Goal: Information Seeking & Learning: Learn about a topic

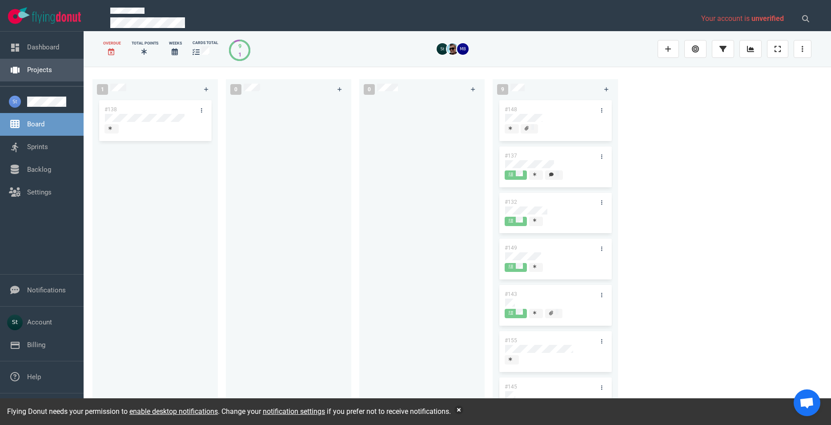
click at [52, 71] on link "Projects" at bounding box center [39, 70] width 25 height 8
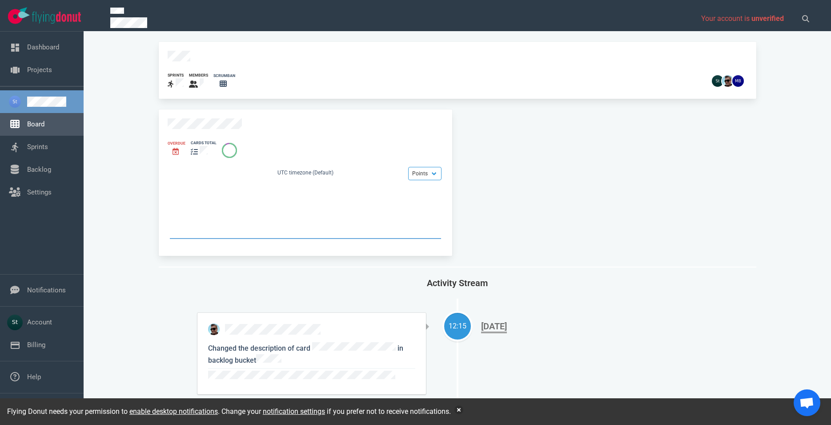
click at [44, 128] on link "Board" at bounding box center [35, 124] width 17 height 8
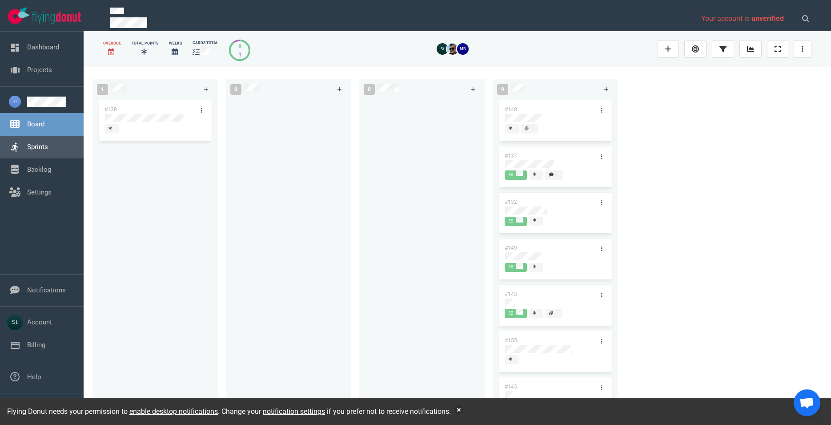
click at [48, 151] on link "Sprints" at bounding box center [37, 147] width 21 height 8
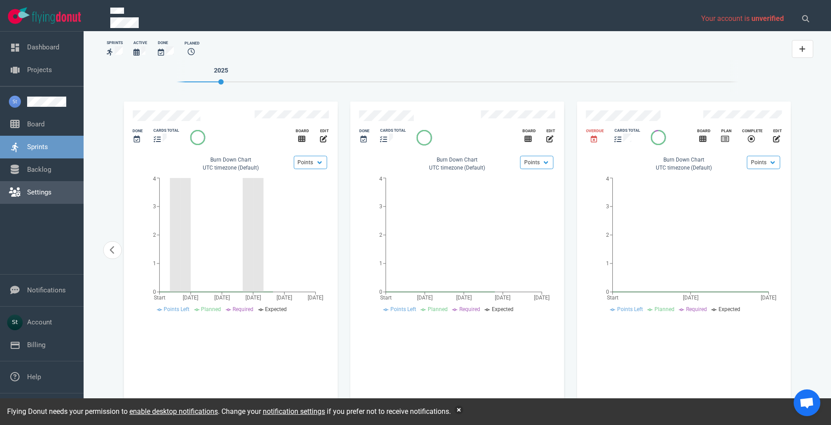
click at [52, 188] on link "Settings" at bounding box center [39, 192] width 24 height 8
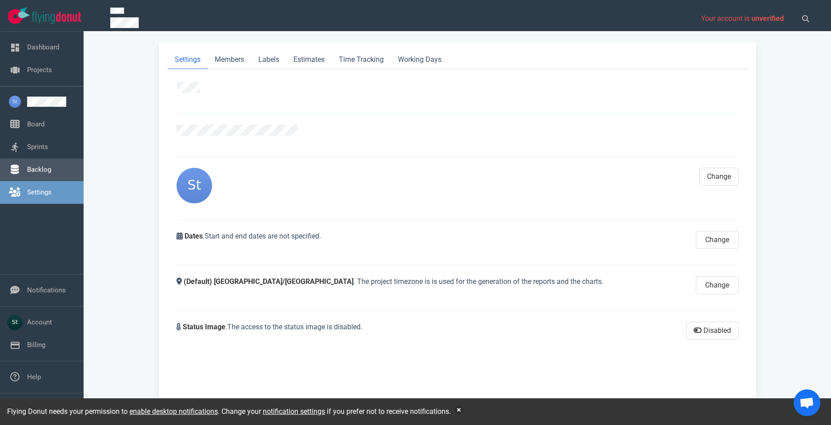
click at [51, 173] on link "Backlog" at bounding box center [39, 169] width 24 height 8
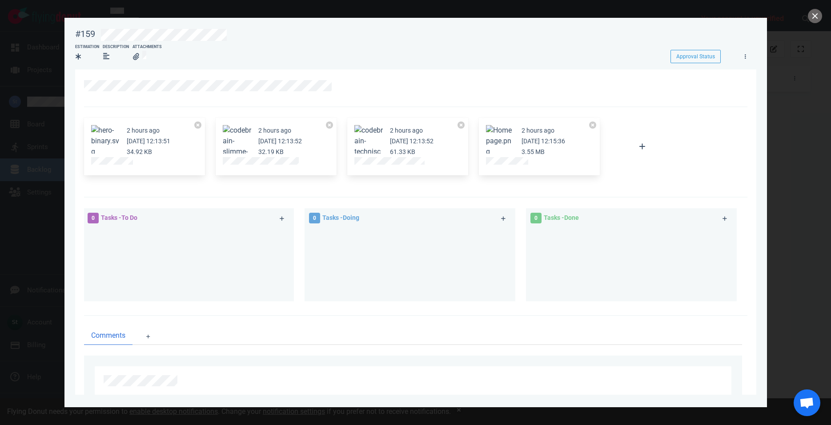
click at [505, 144] on button "Zoom image" at bounding box center [500, 141] width 28 height 32
click at [405, 167] on div "2 hours ago Oct 01, 2025 12:13:52 61.33 KB" at bounding box center [407, 147] width 121 height 58
click at [821, 16] on button "close" at bounding box center [815, 16] width 14 height 14
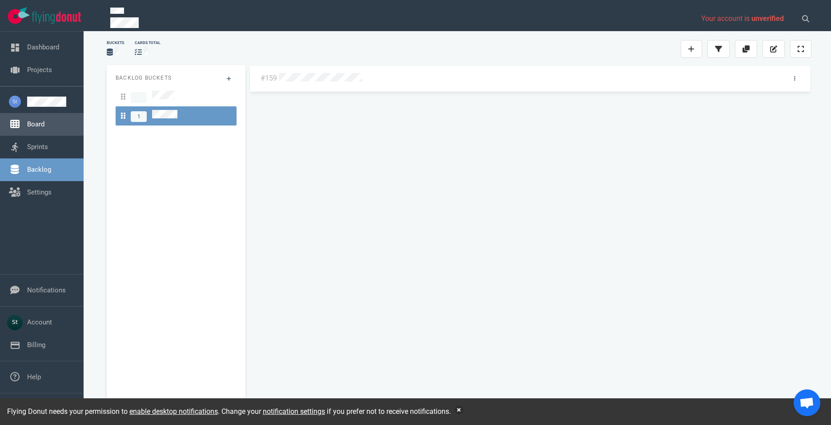
click at [44, 120] on link "Board" at bounding box center [35, 124] width 17 height 8
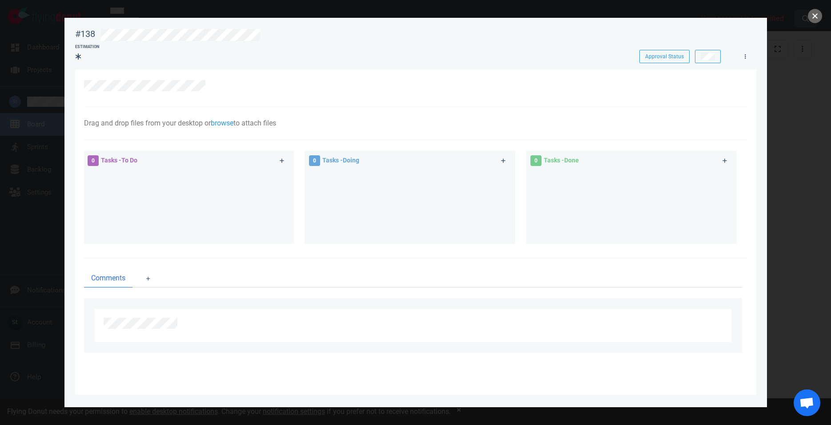
click at [813, 18] on button "close" at bounding box center [815, 16] width 14 height 14
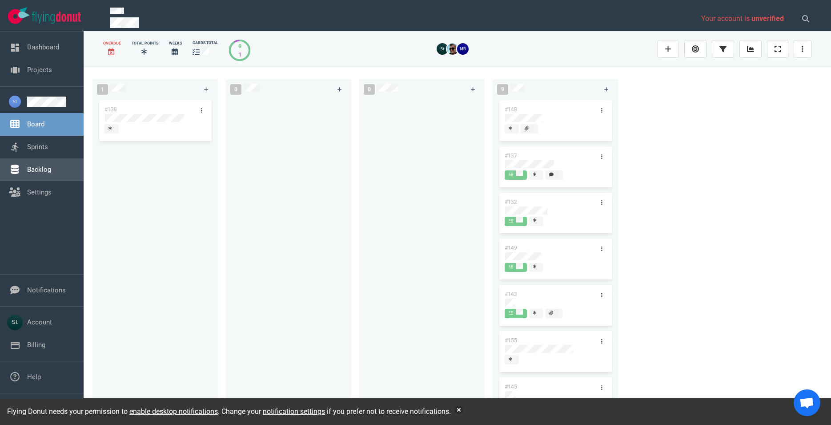
click at [32, 173] on link "Backlog" at bounding box center [39, 169] width 24 height 8
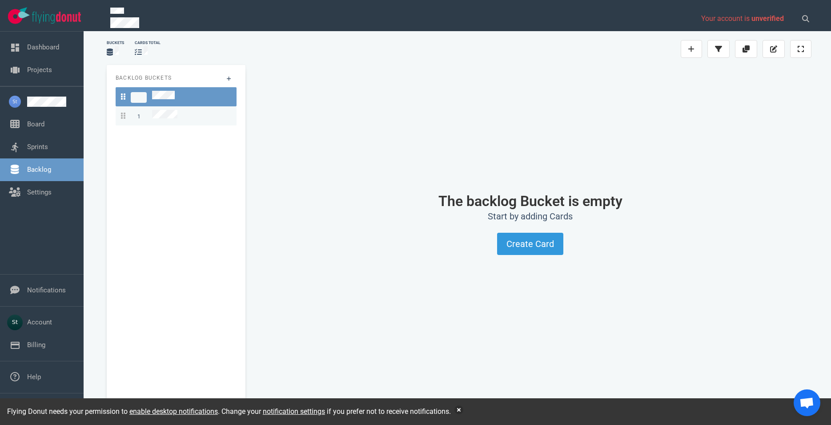
click at [215, 115] on div "1" at bounding box center [176, 116] width 110 height 12
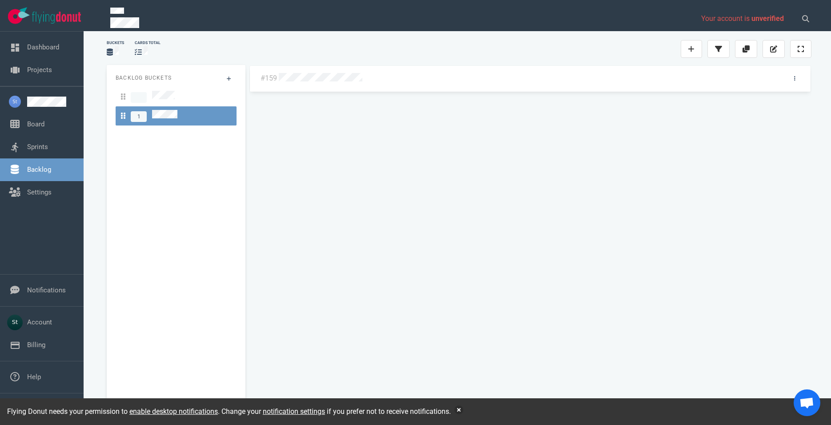
click at [323, 83] on div at bounding box center [528, 79] width 498 height 12
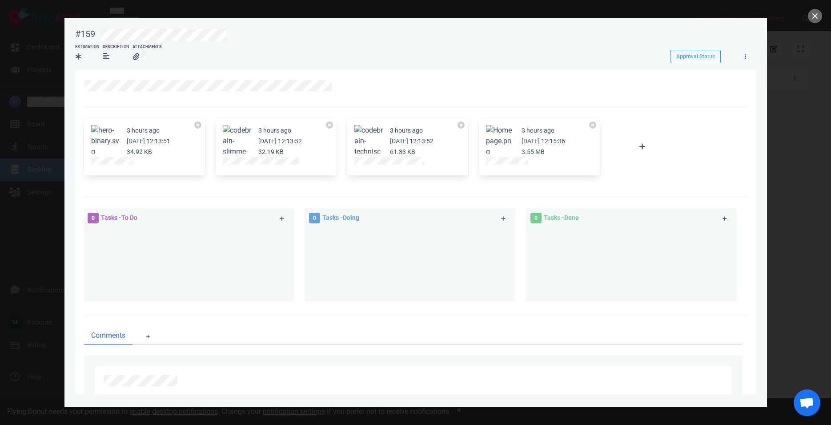
click at [245, 268] on div at bounding box center [188, 260] width 200 height 67
click at [807, 19] on div at bounding box center [415, 212] width 831 height 425
click at [809, 17] on button "close" at bounding box center [815, 16] width 14 height 14
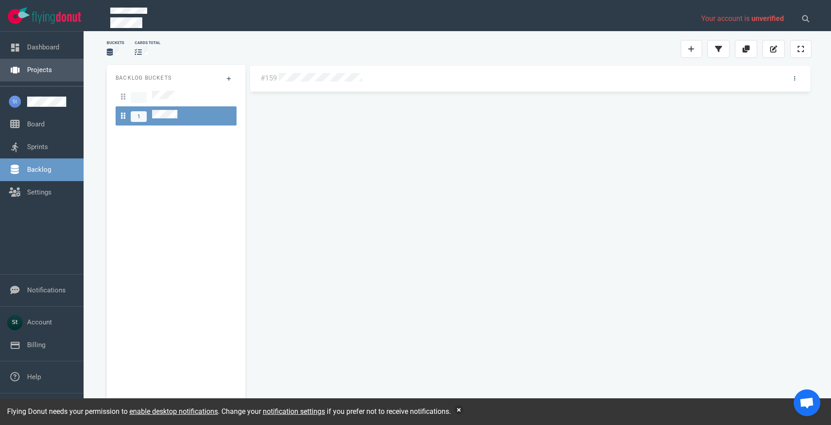
click at [52, 66] on link "Projects" at bounding box center [39, 70] width 25 height 8
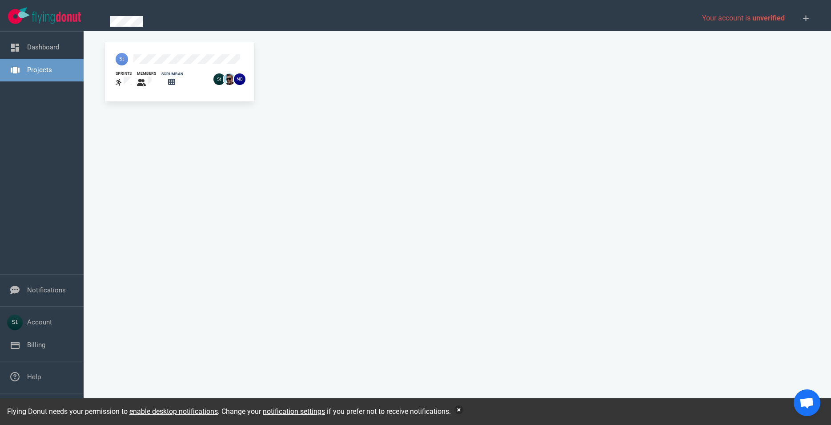
click at [461, 405] on button "button" at bounding box center [458, 409] width 9 height 9
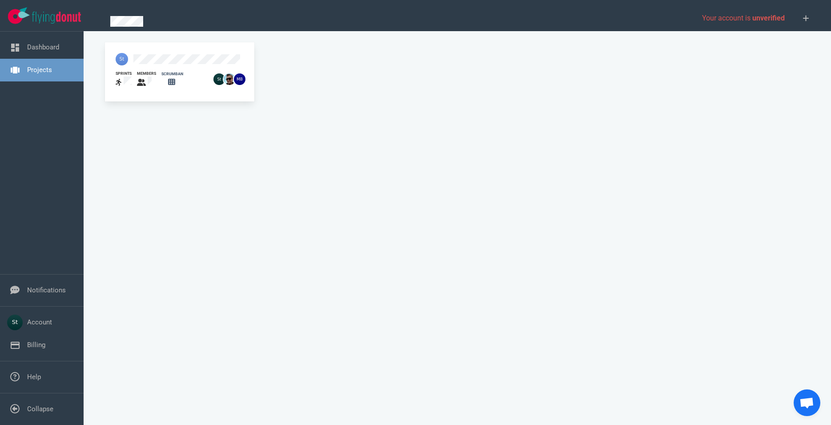
click at [353, 154] on div "sprints members scrumban" at bounding box center [457, 232] width 715 height 381
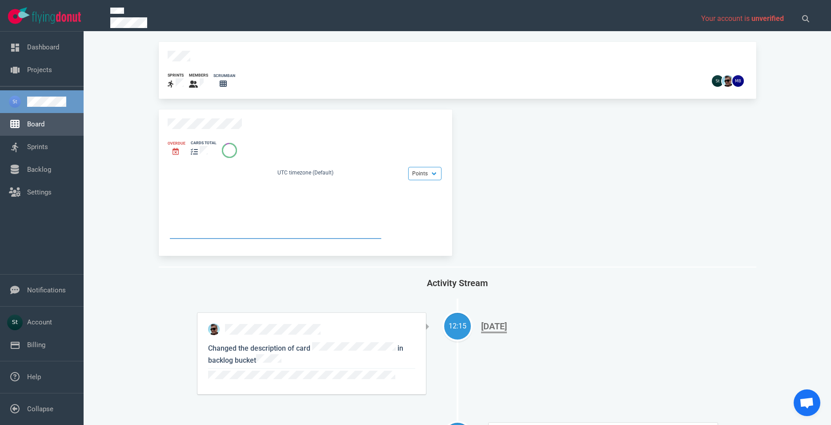
click at [44, 128] on link "Board" at bounding box center [35, 124] width 17 height 8
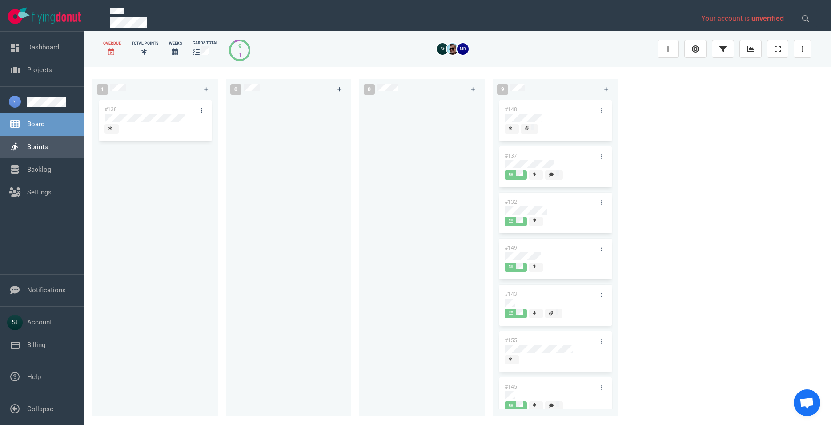
click at [43, 143] on link "Sprints" at bounding box center [37, 147] width 21 height 8
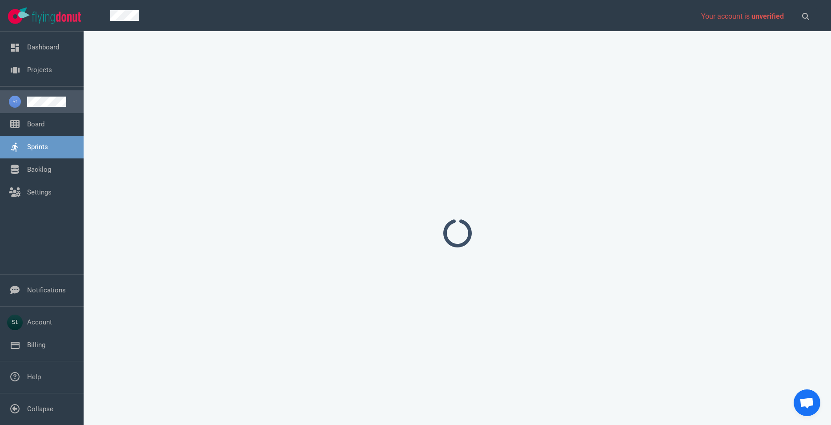
click at [37, 96] on link at bounding box center [51, 101] width 49 height 10
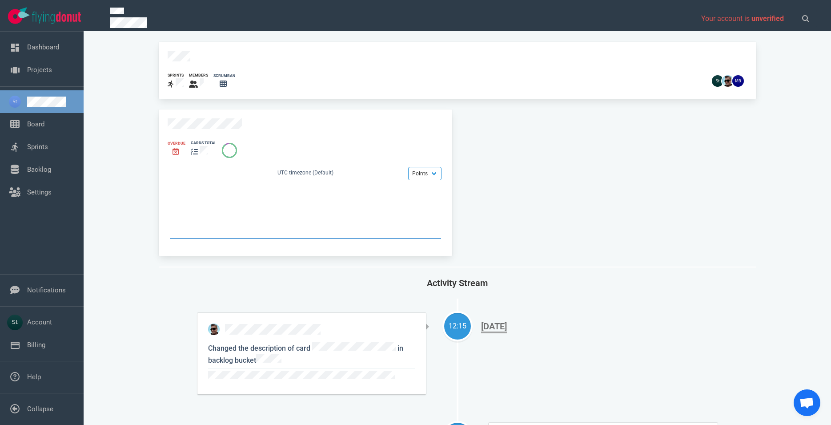
click at [37, 96] on link at bounding box center [51, 101] width 49 height 10
click at [48, 69] on link "Projects" at bounding box center [39, 70] width 25 height 8
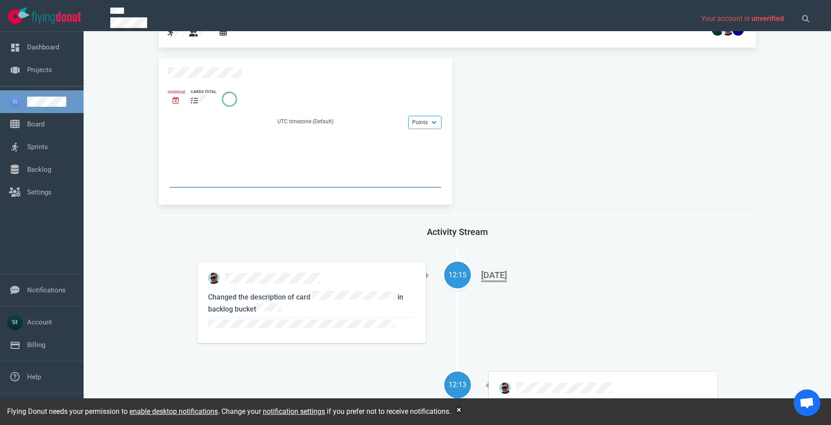
scroll to position [51, 0]
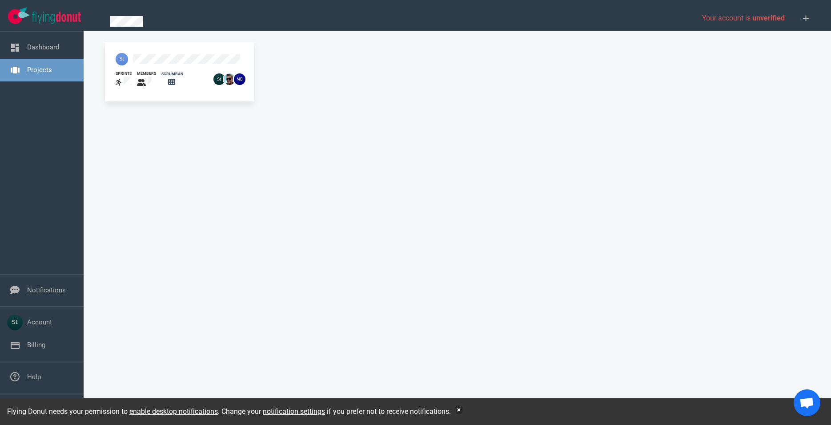
click at [463, 406] on button "button" at bounding box center [458, 409] width 9 height 9
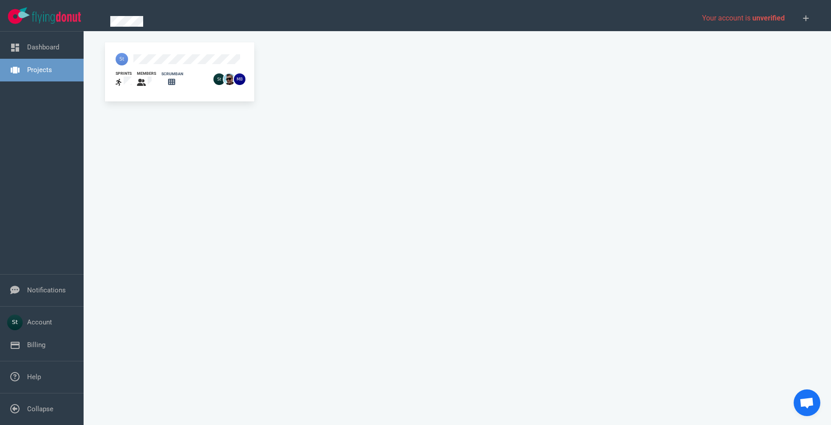
click at [444, 101] on div "sprints members scrumban" at bounding box center [457, 71] width 715 height 71
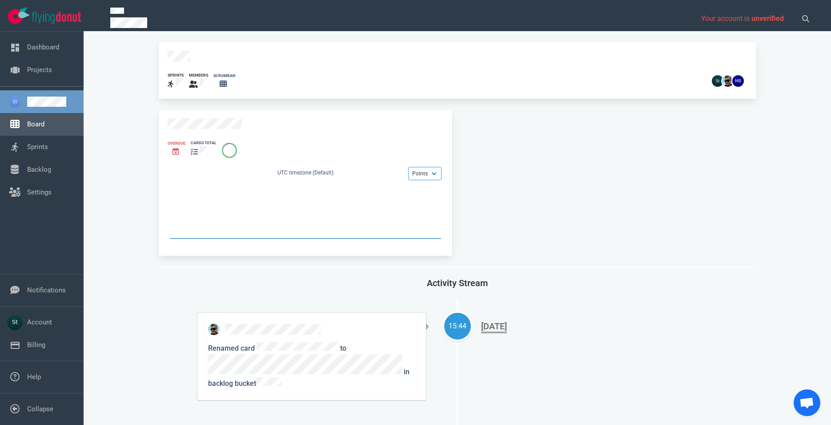
click at [44, 128] on link "Board" at bounding box center [35, 124] width 17 height 8
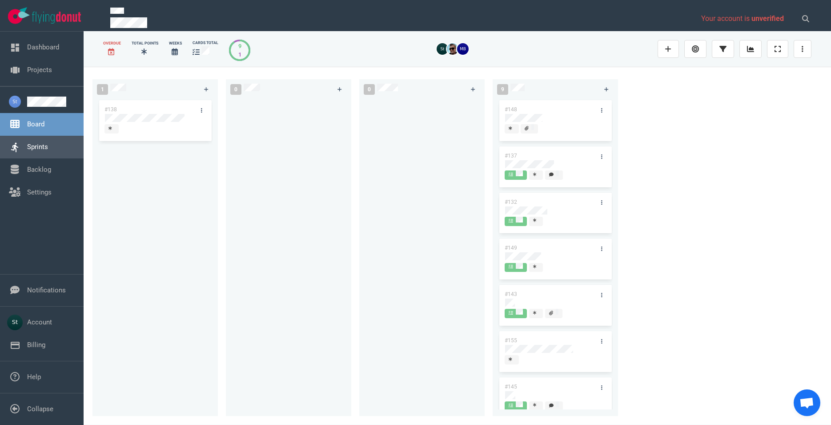
click at [48, 146] on link "Sprints" at bounding box center [37, 147] width 21 height 8
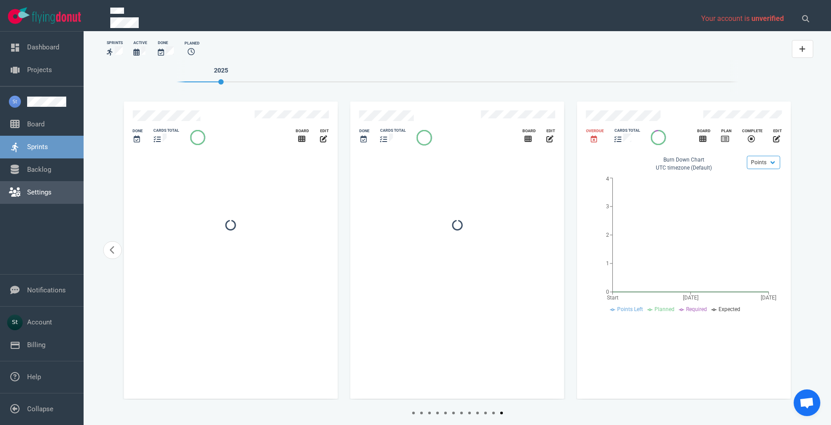
click at [52, 190] on link "Settings" at bounding box center [39, 192] width 24 height 8
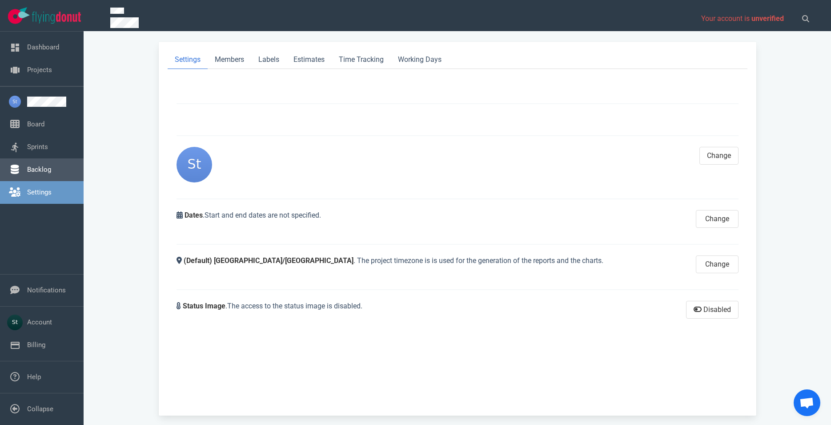
click at [51, 173] on link "Backlog" at bounding box center [39, 169] width 24 height 8
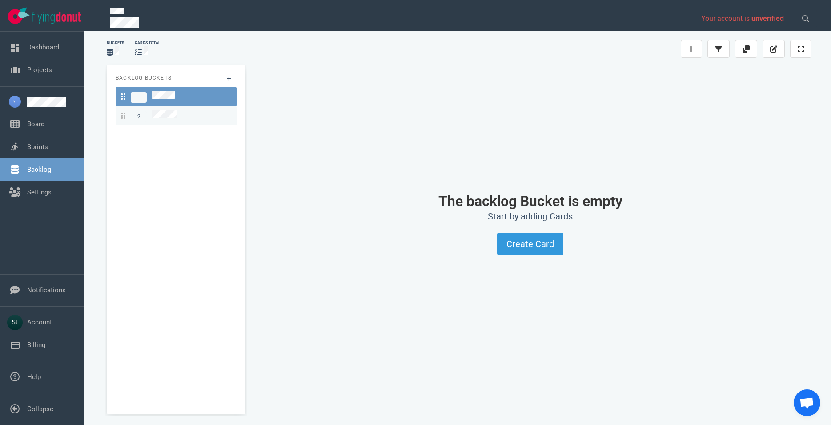
click at [201, 106] on link "2" at bounding box center [176, 115] width 121 height 19
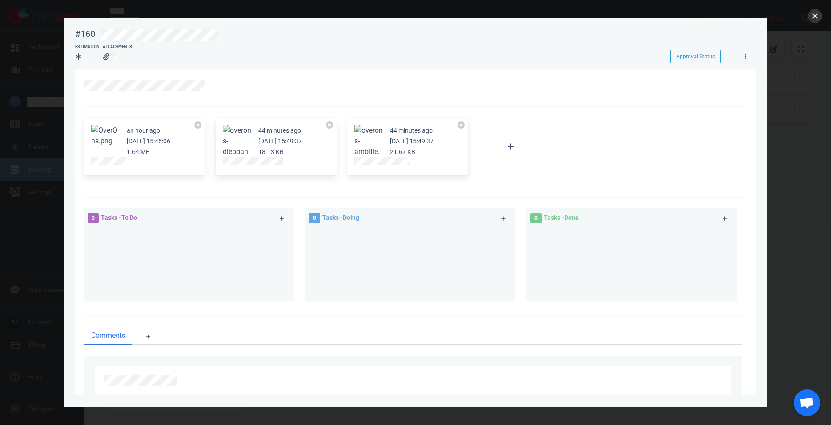
click at [819, 18] on button "close" at bounding box center [815, 16] width 14 height 14
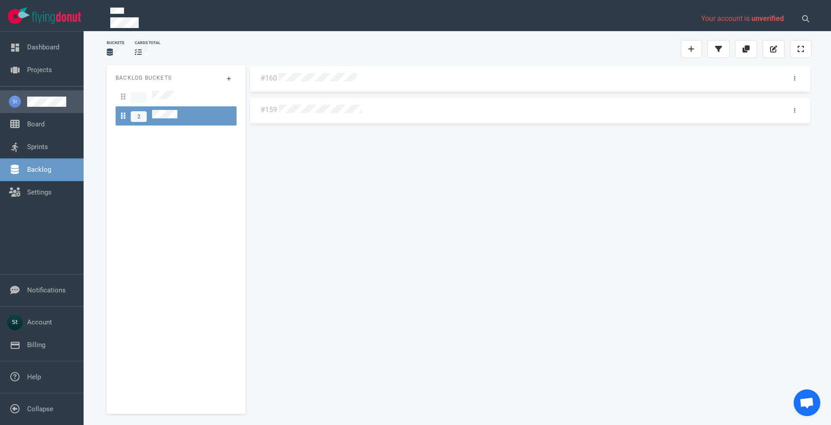
click at [50, 105] on link at bounding box center [51, 101] width 49 height 10
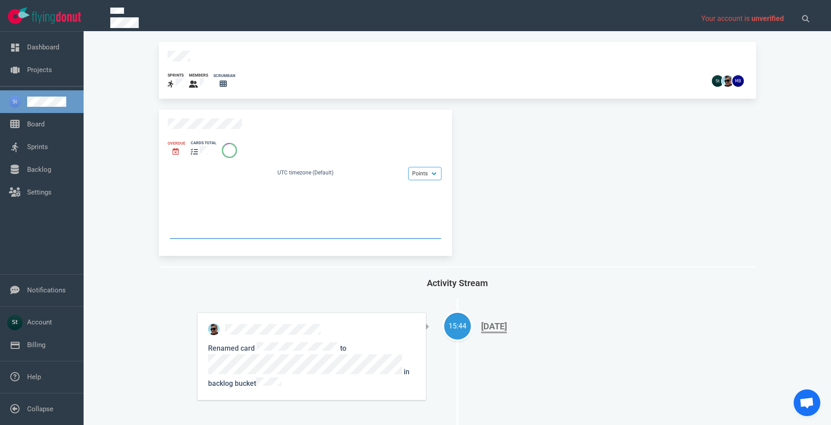
scroll to position [51, 0]
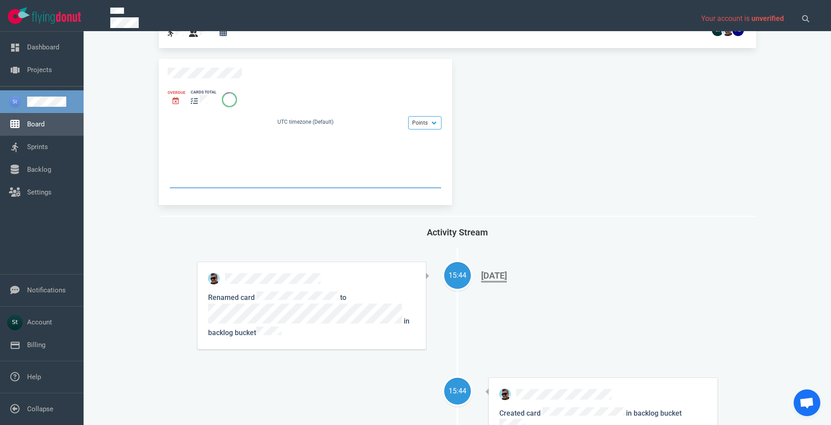
click at [29, 128] on link "Board" at bounding box center [35, 124] width 17 height 8
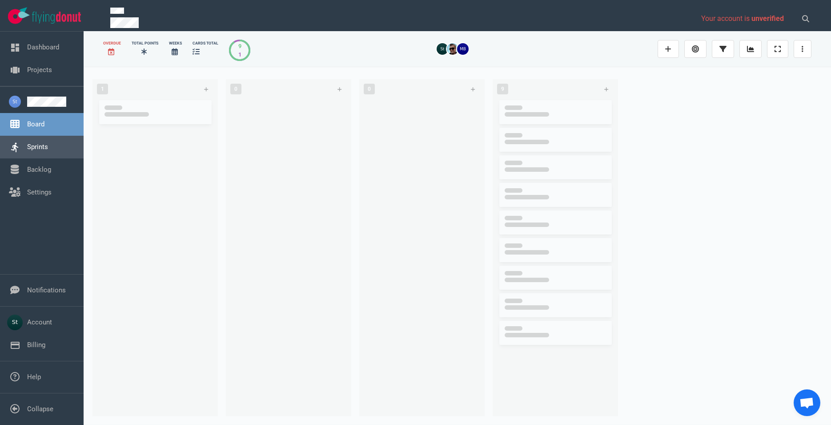
click at [33, 143] on link "Sprints" at bounding box center [37, 147] width 21 height 8
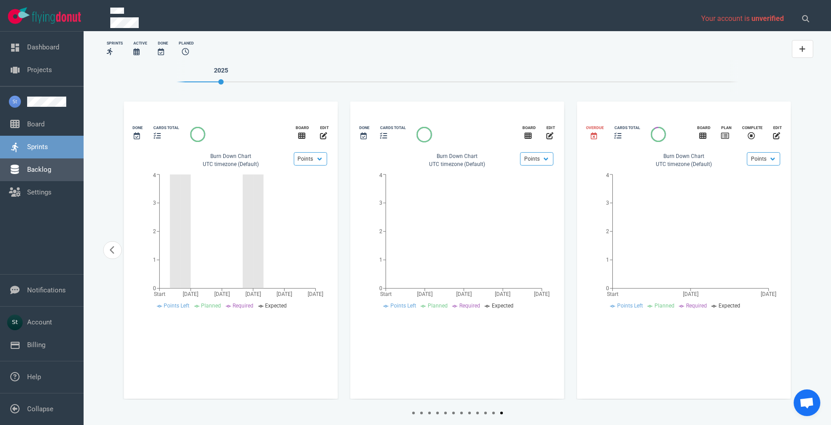
click at [39, 165] on link "Backlog" at bounding box center [39, 169] width 24 height 8
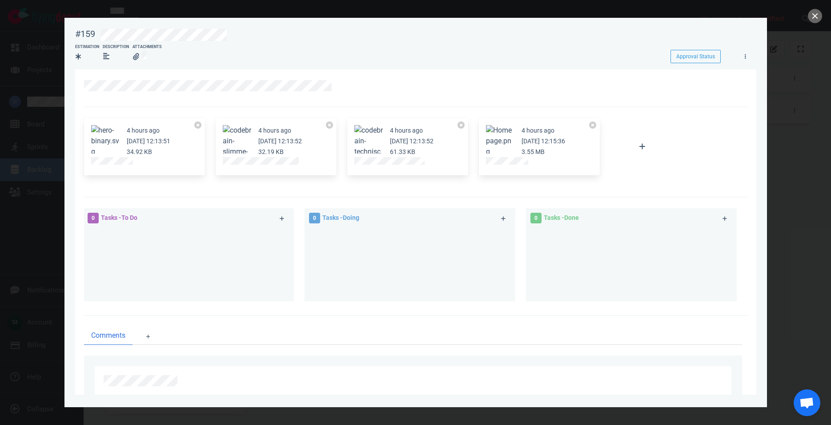
click at [810, 21] on div at bounding box center [415, 212] width 831 height 425
click at [812, 15] on button "close" at bounding box center [815, 16] width 14 height 14
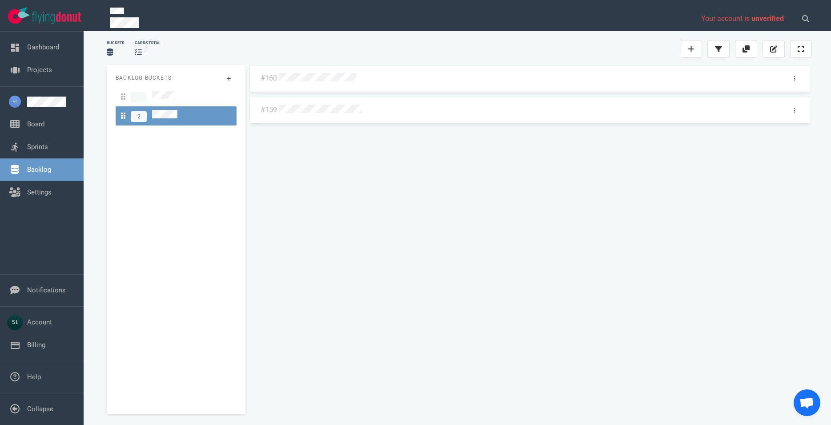
click at [330, 88] on div "#160" at bounding box center [530, 81] width 562 height 32
click at [329, 86] on div "#160" at bounding box center [530, 79] width 561 height 26
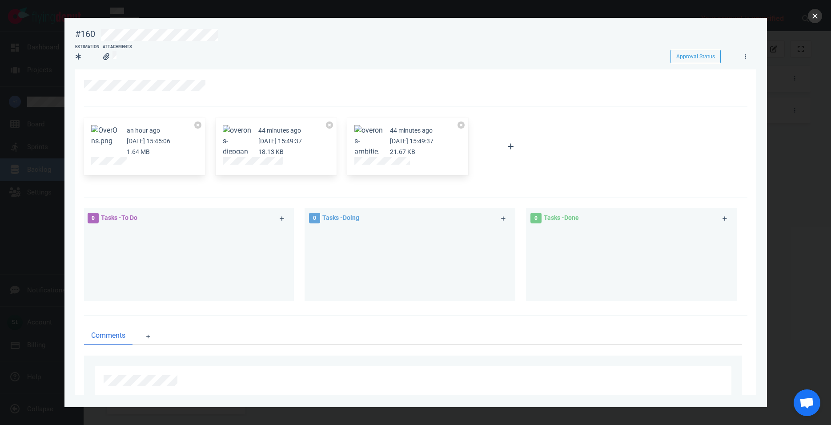
click at [815, 18] on button "close" at bounding box center [815, 16] width 14 height 14
click at [814, 16] on button "close" at bounding box center [815, 16] width 14 height 14
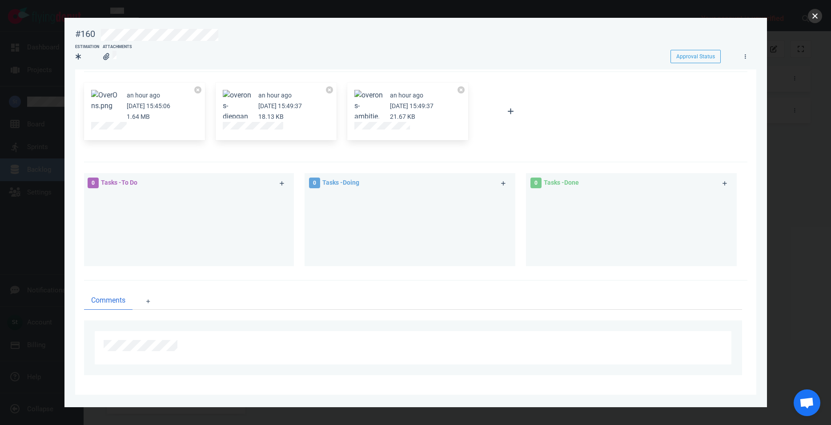
click at [816, 17] on button "close" at bounding box center [815, 16] width 14 height 14
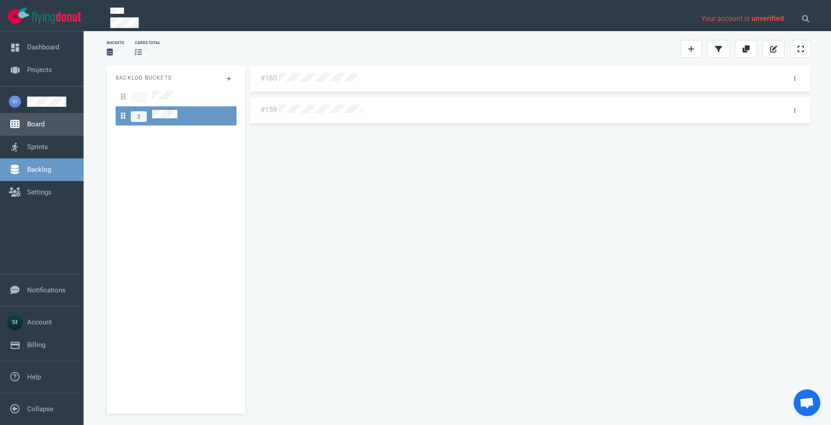
click at [44, 125] on link "Board" at bounding box center [35, 124] width 17 height 8
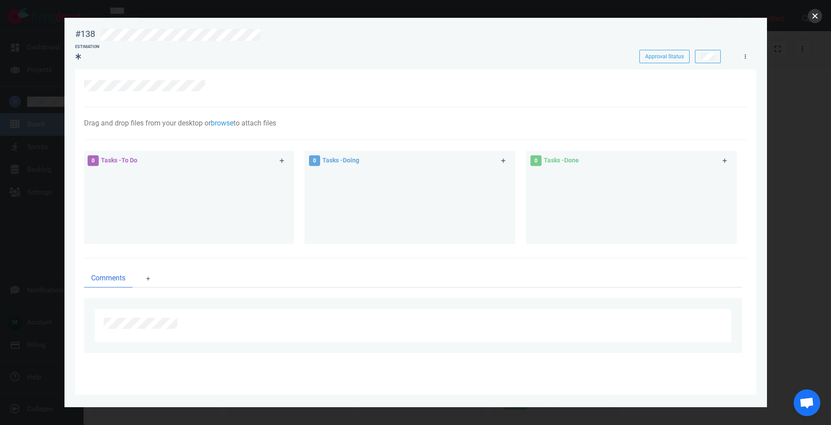
click at [814, 16] on button "close" at bounding box center [815, 16] width 14 height 14
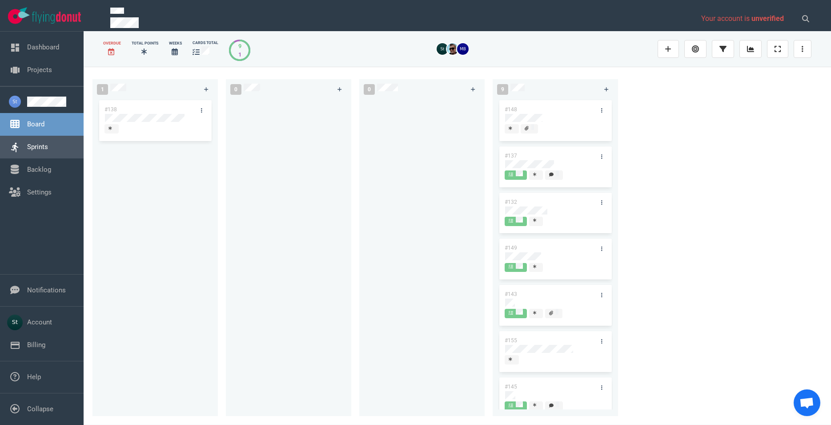
click at [48, 143] on link "Sprints" at bounding box center [37, 147] width 21 height 8
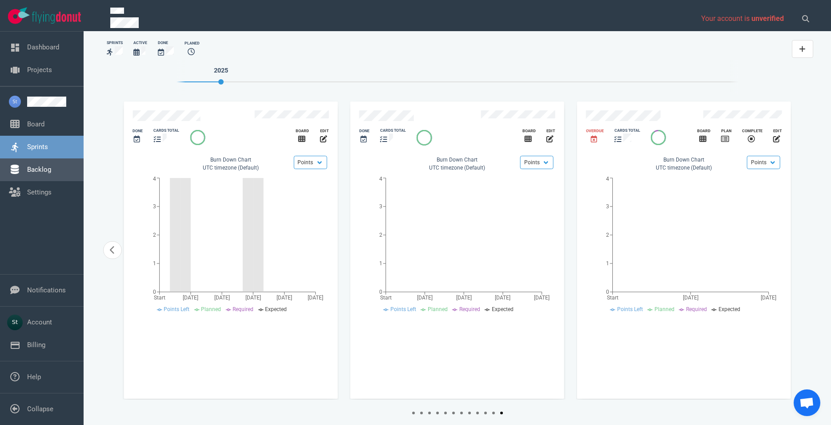
click at [48, 171] on link "Backlog" at bounding box center [39, 169] width 24 height 8
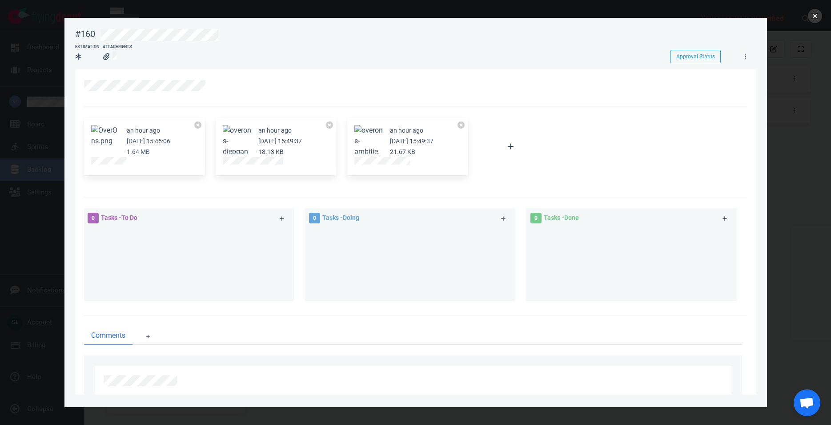
click at [822, 16] on button "close" at bounding box center [815, 16] width 14 height 14
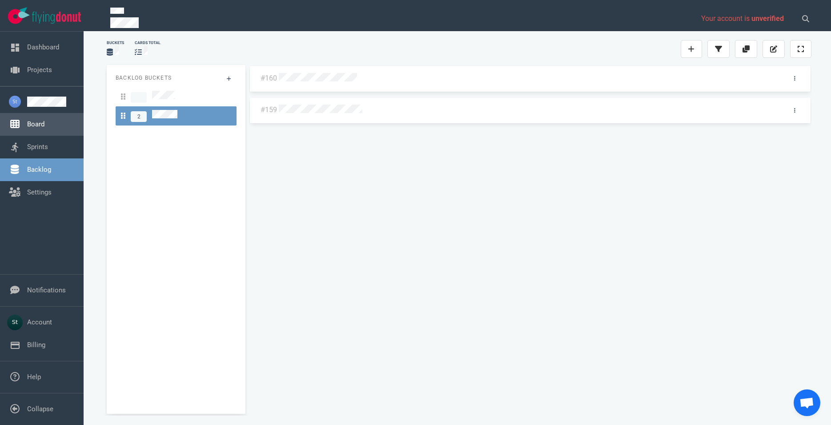
click at [33, 128] on link "Board" at bounding box center [35, 124] width 17 height 8
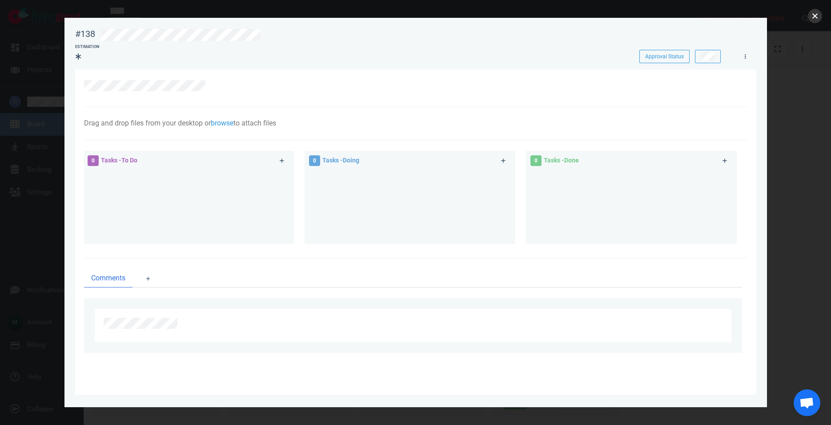
click at [815, 15] on button "close" at bounding box center [815, 16] width 14 height 14
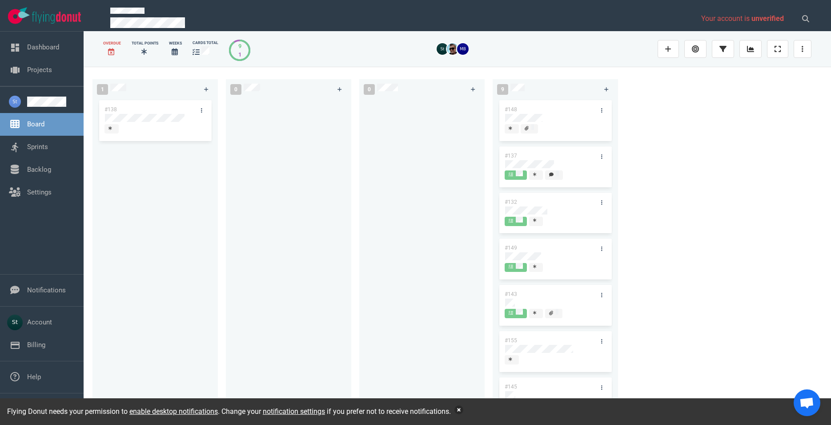
click at [463, 406] on button "button" at bounding box center [458, 409] width 9 height 9
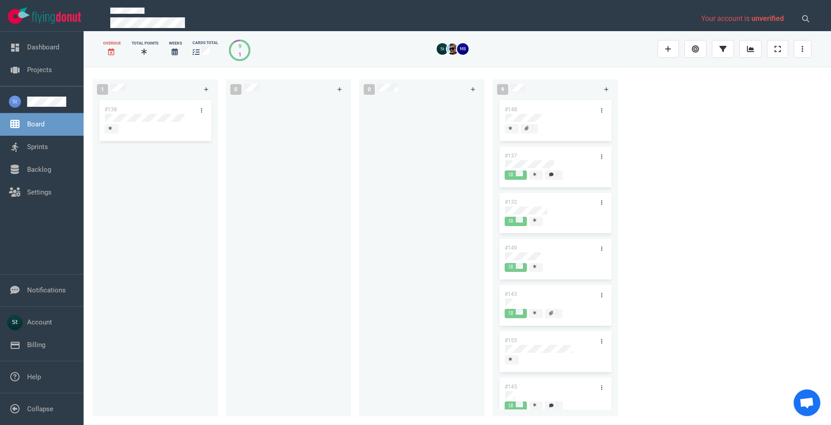
click at [255, 192] on div at bounding box center [288, 251] width 115 height 307
click at [289, 200] on div at bounding box center [288, 251] width 115 height 307
click at [730, 181] on div "1 #138 0 0 9 #148 #137 #132 #149 #143 #155 #145 #157 #153" at bounding box center [457, 245] width 747 height 357
click at [48, 150] on link "Sprints" at bounding box center [37, 147] width 21 height 8
click at [51, 169] on link "Backlog" at bounding box center [39, 169] width 24 height 8
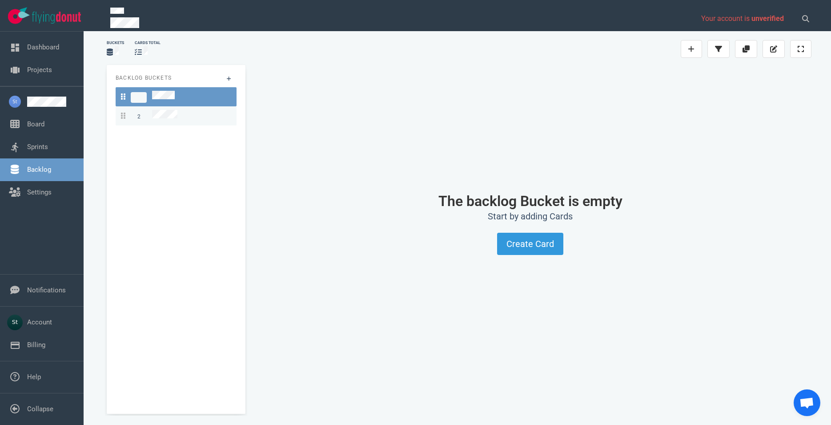
click at [179, 114] on div "2" at bounding box center [176, 116] width 110 height 12
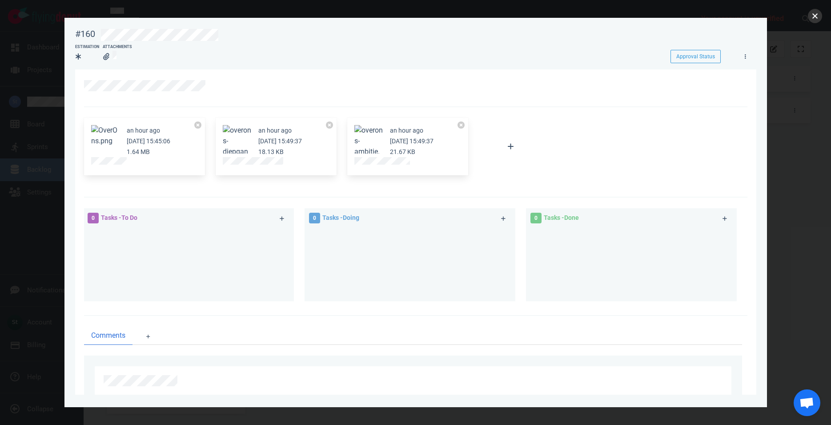
click at [815, 13] on button "close" at bounding box center [815, 16] width 14 height 14
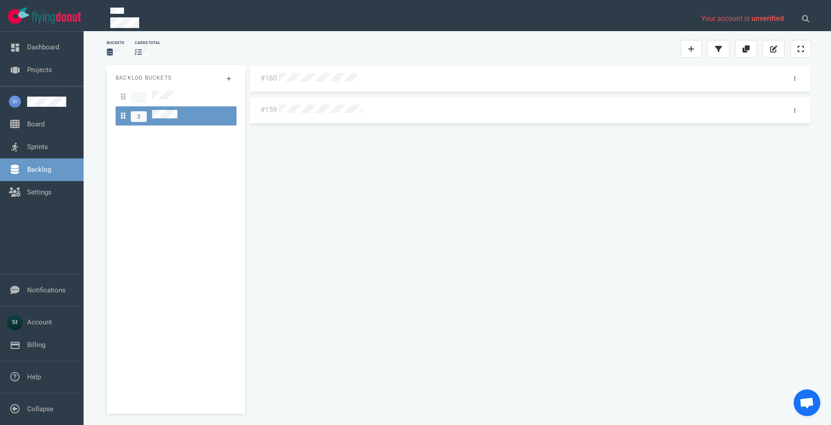
click at [341, 83] on div at bounding box center [528, 79] width 498 height 12
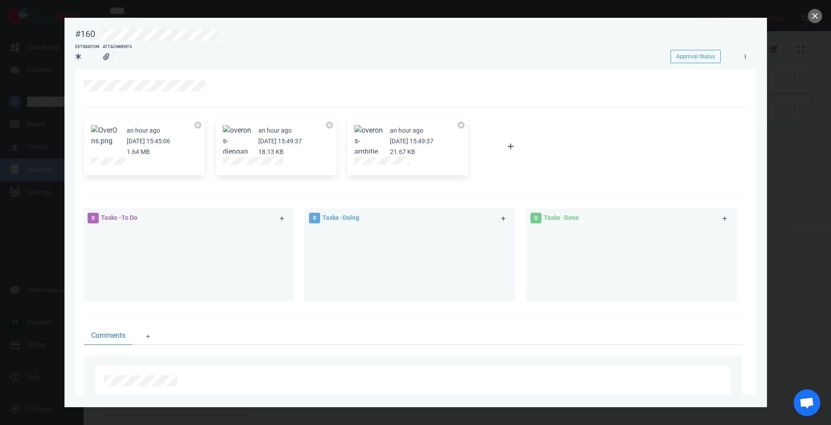
click at [107, 137] on button "Zoom image" at bounding box center [105, 135] width 28 height 21
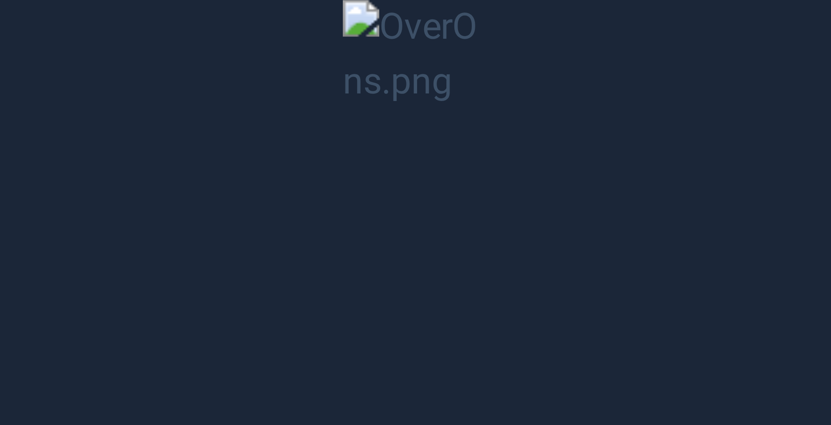
click at [371, 51] on button "Unzoom image" at bounding box center [415, 212] width 831 height 425
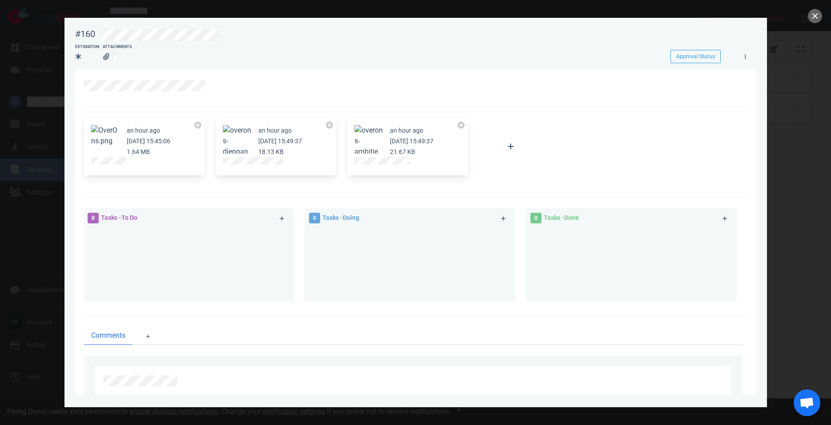
click at [810, 12] on div at bounding box center [415, 212] width 831 height 425
click at [811, 13] on button "close" at bounding box center [815, 16] width 14 height 14
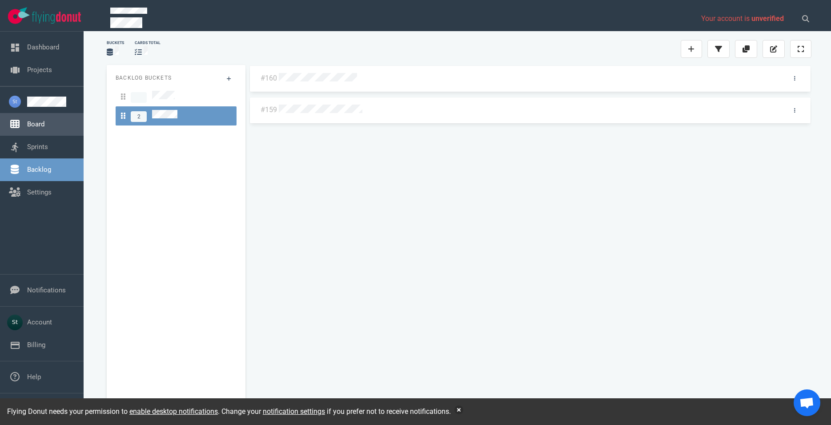
click at [44, 128] on link "Board" at bounding box center [35, 124] width 17 height 8
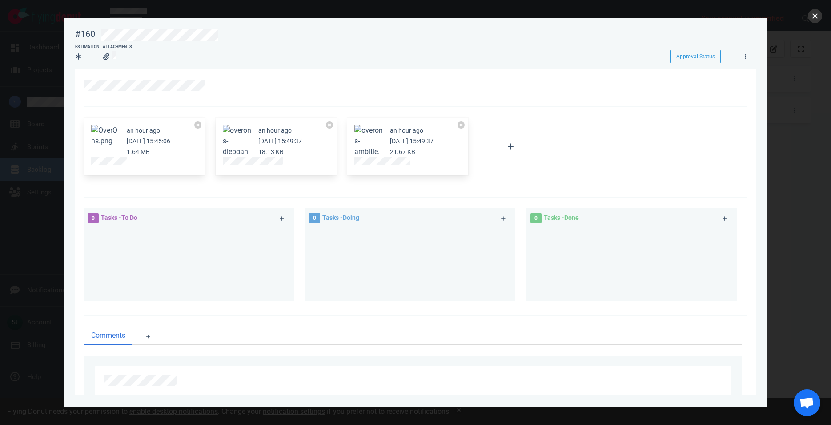
click at [820, 16] on button "close" at bounding box center [815, 16] width 14 height 14
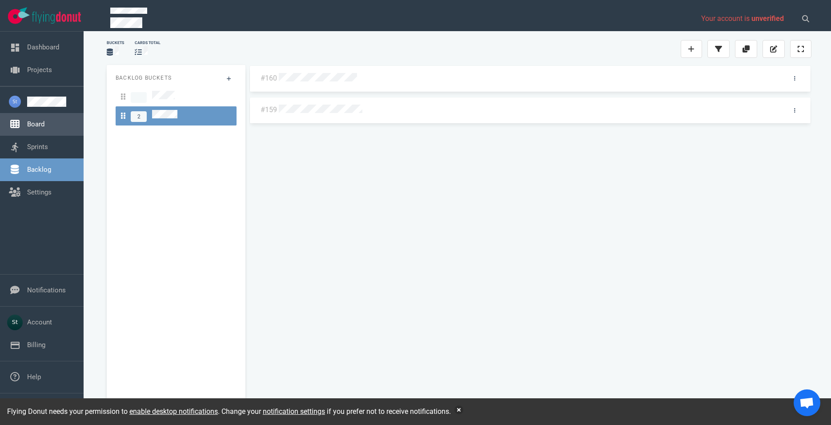
click at [44, 126] on link "Board" at bounding box center [35, 124] width 17 height 8
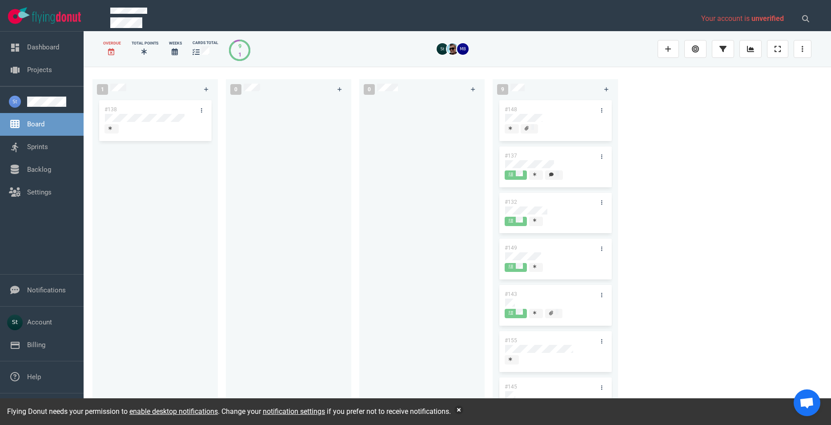
click at [456, 416] on div "Flying Donut needs your permission to enable desktop notifications . Change you…" at bounding box center [415, 411] width 831 height 27
click at [463, 413] on button "button" at bounding box center [458, 409] width 9 height 9
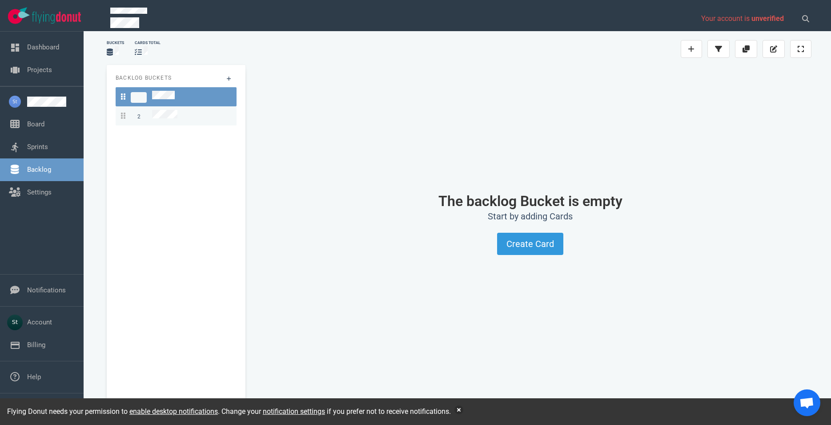
click at [162, 119] on span "2" at bounding box center [149, 116] width 56 height 12
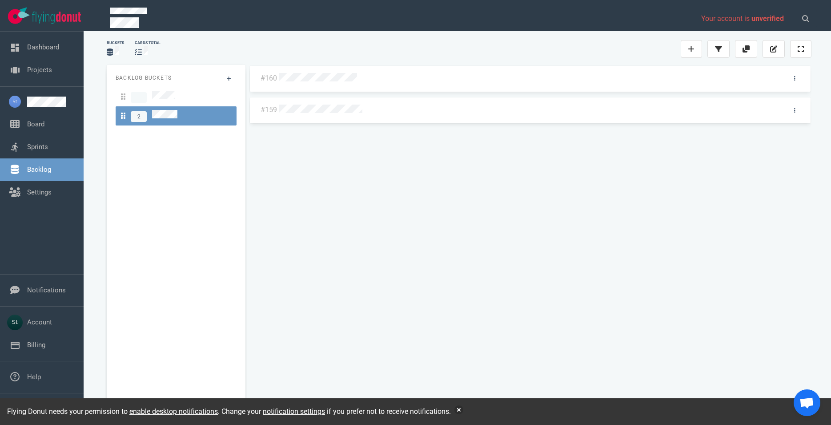
click at [314, 86] on div "#160" at bounding box center [530, 79] width 561 height 26
click at [311, 82] on div "#160 #159" at bounding box center [530, 235] width 562 height 341
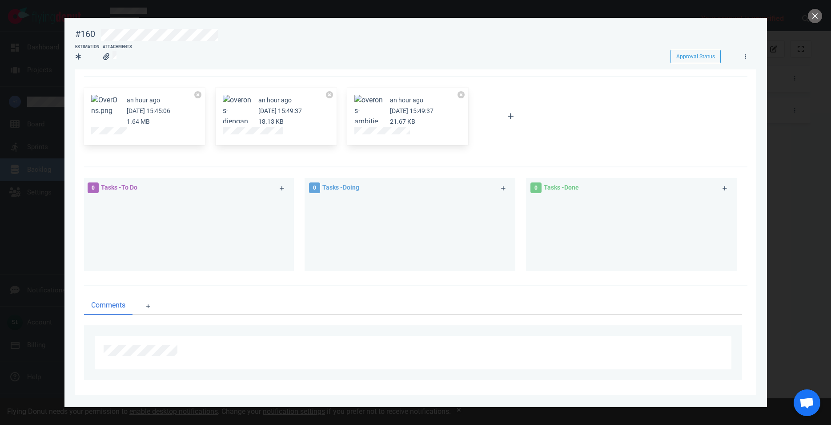
scroll to position [35, 0]
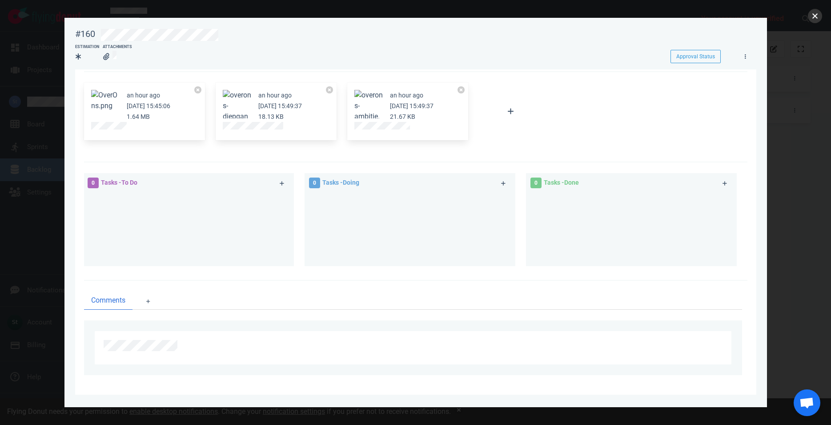
click at [818, 20] on button "close" at bounding box center [815, 16] width 14 height 14
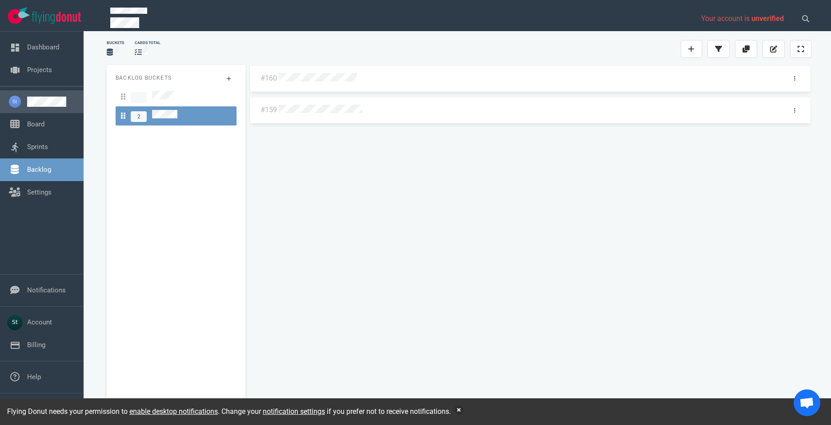
click at [39, 105] on link at bounding box center [51, 101] width 49 height 10
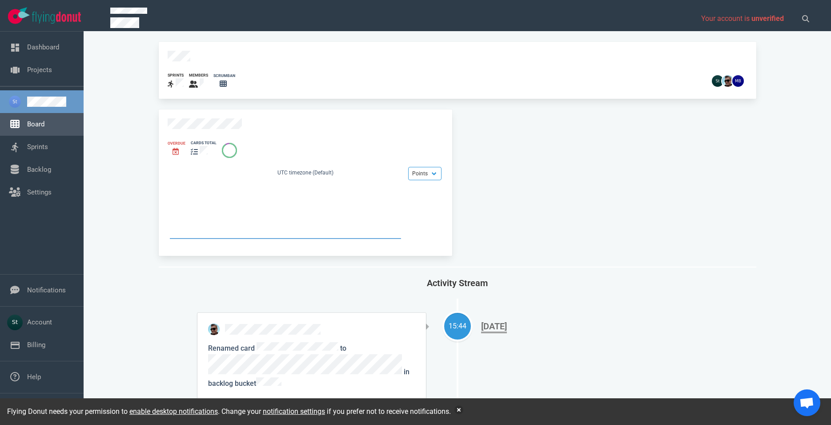
click at [44, 120] on link "Board" at bounding box center [35, 124] width 17 height 8
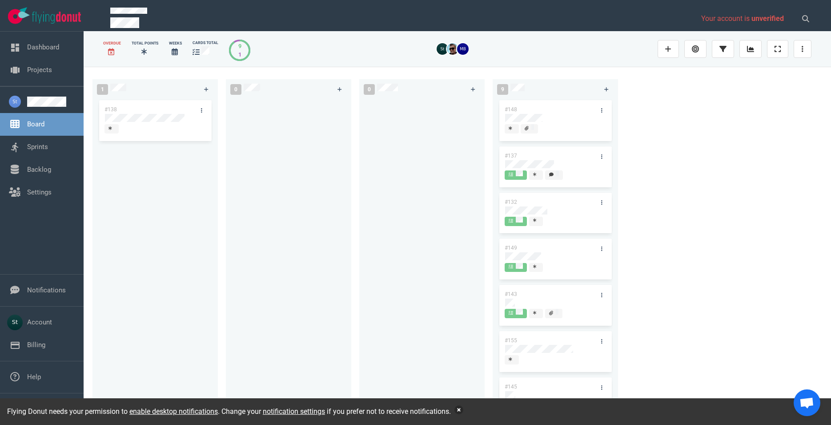
click at [462, 410] on button "button" at bounding box center [458, 409] width 9 height 9
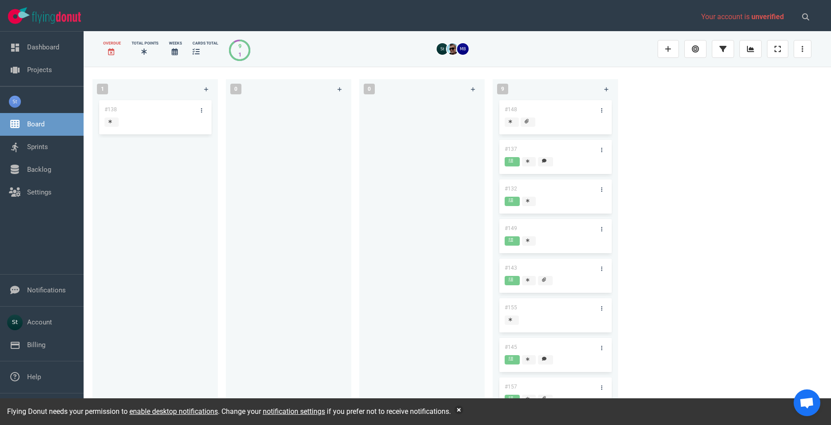
click at [148, 117] on div at bounding box center [155, 116] width 100 height 1
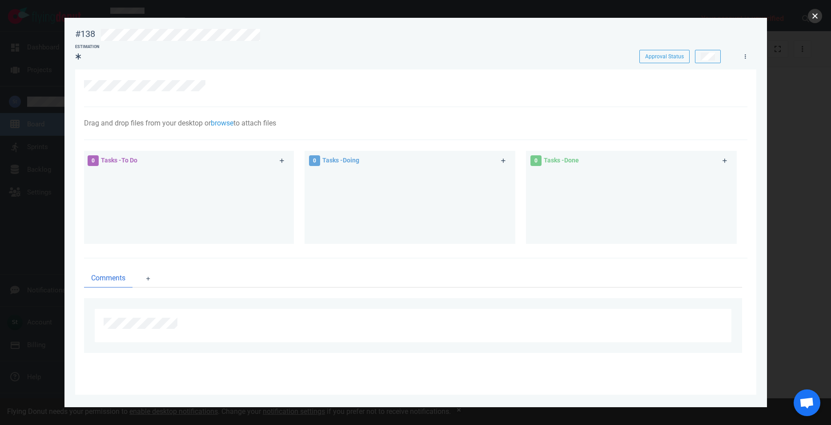
click at [811, 16] on button "close" at bounding box center [815, 16] width 14 height 14
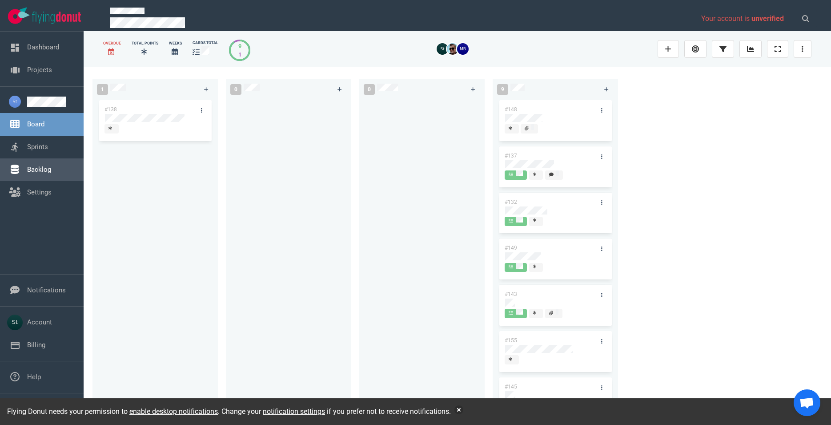
click at [51, 165] on link "Backlog" at bounding box center [39, 169] width 24 height 8
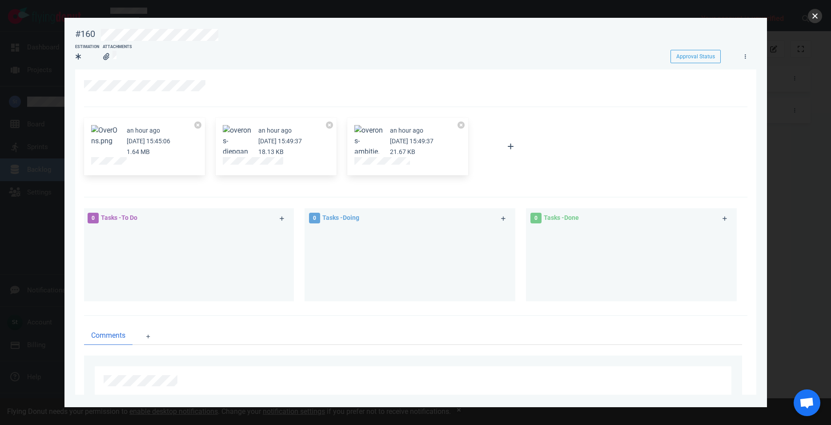
click at [821, 15] on button "close" at bounding box center [815, 16] width 14 height 14
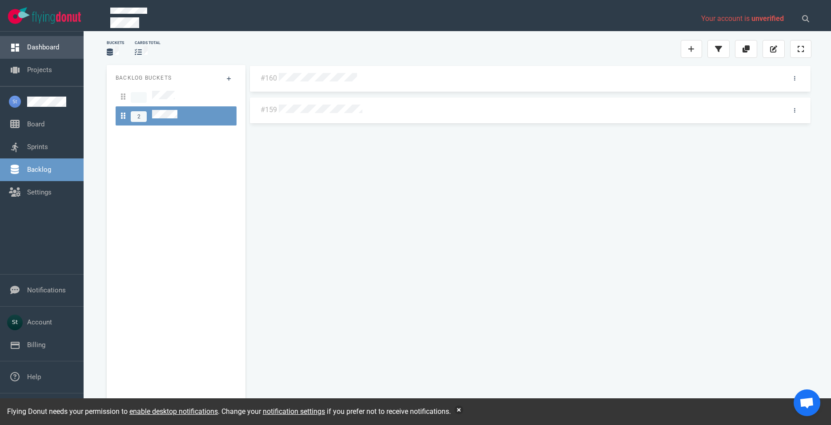
click at [50, 51] on link "Dashboard" at bounding box center [43, 47] width 32 height 8
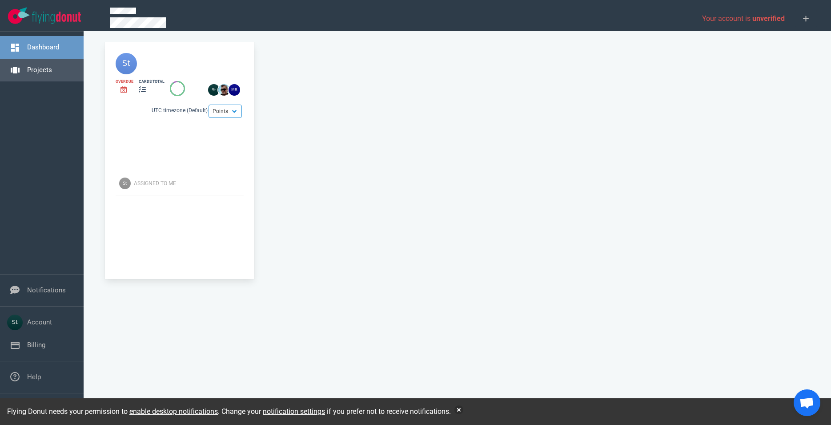
click at [51, 66] on link "Projects" at bounding box center [39, 70] width 25 height 8
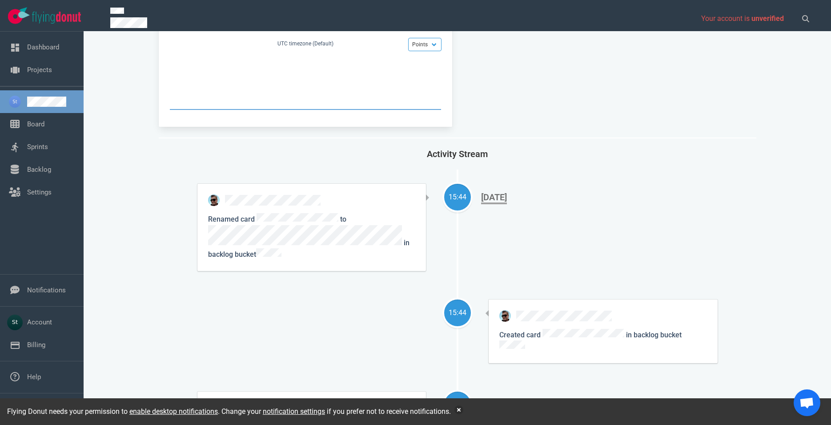
scroll to position [51, 0]
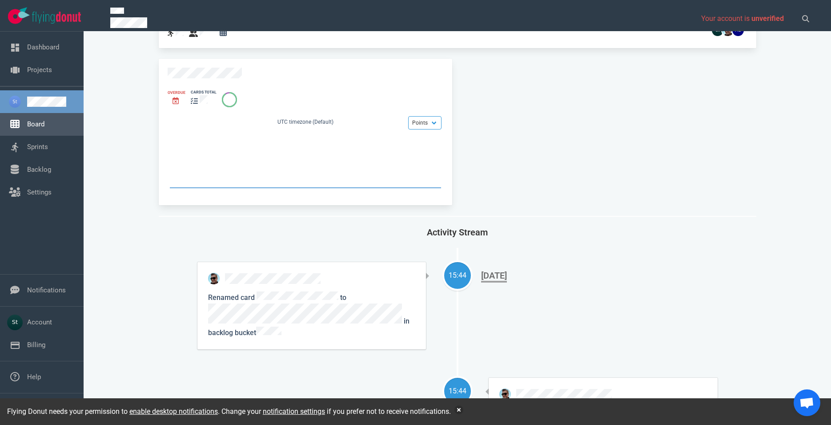
click at [27, 120] on link "Board" at bounding box center [35, 124] width 17 height 8
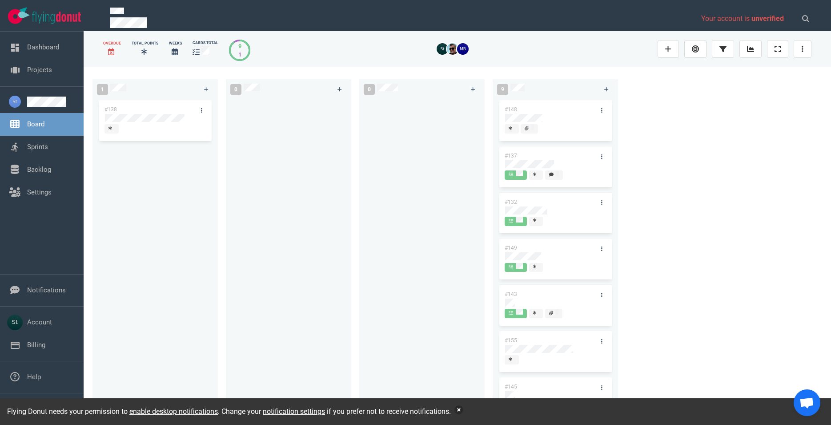
click at [460, 408] on button "button" at bounding box center [458, 409] width 9 height 9
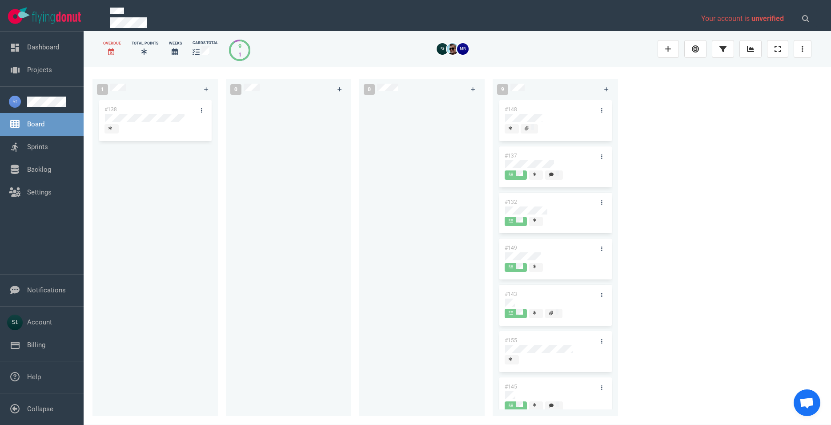
click at [221, 187] on div "1 #138" at bounding box center [158, 246] width 133 height 344
